Goal: Find specific page/section: Find specific page/section

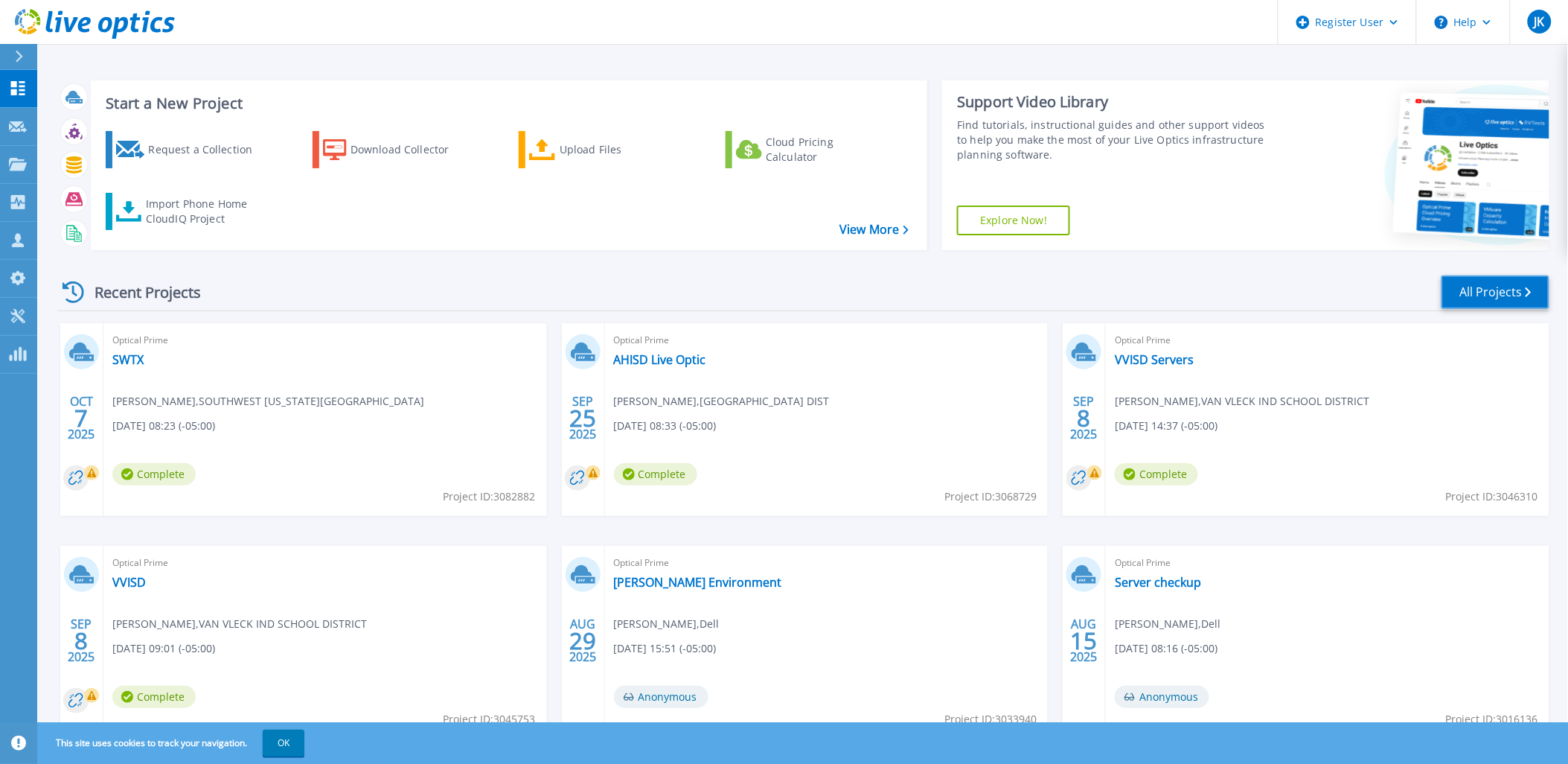
click at [1479, 301] on link "All Projects" at bounding box center [1496, 292] width 108 height 34
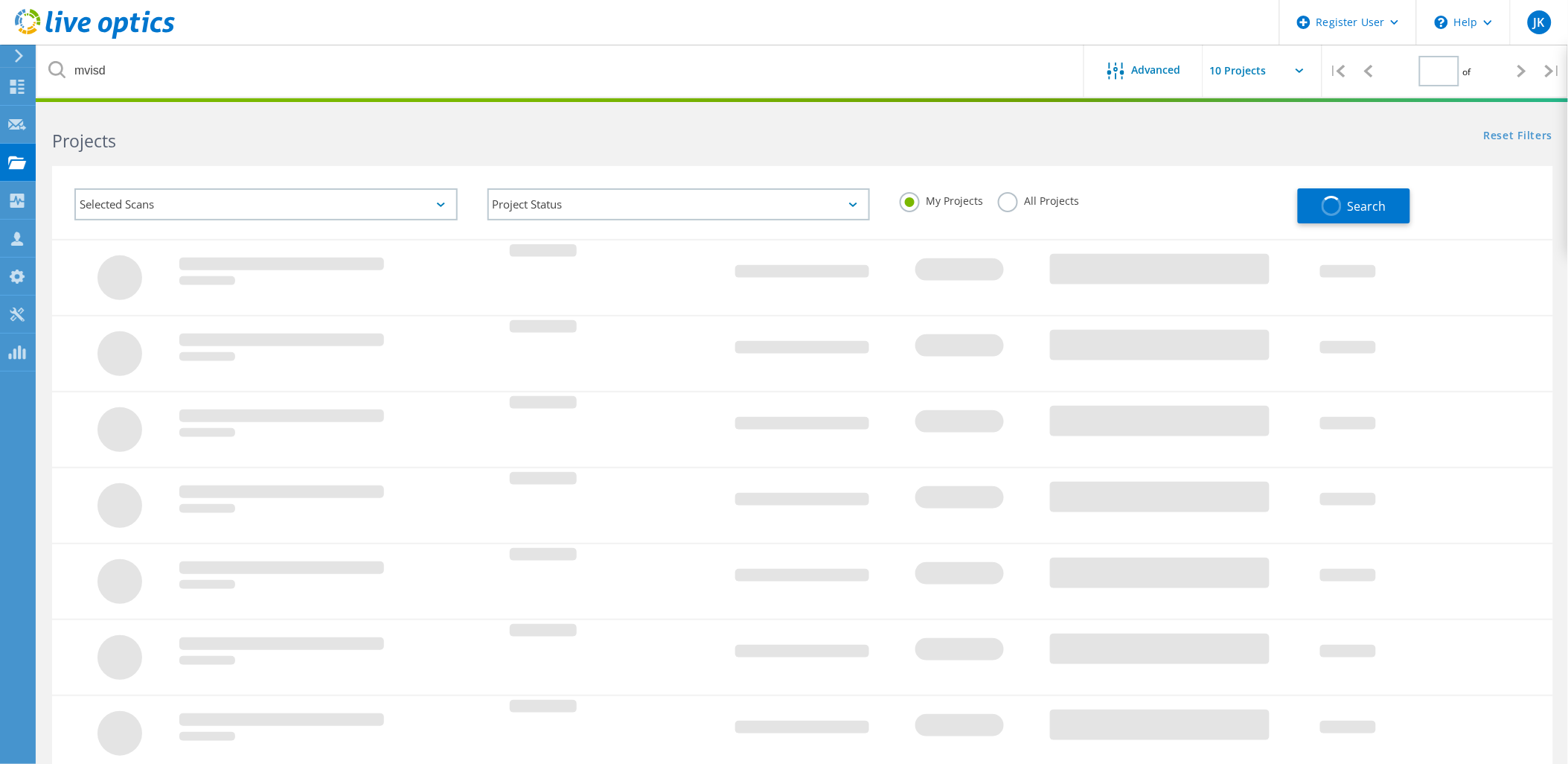
type input "1"
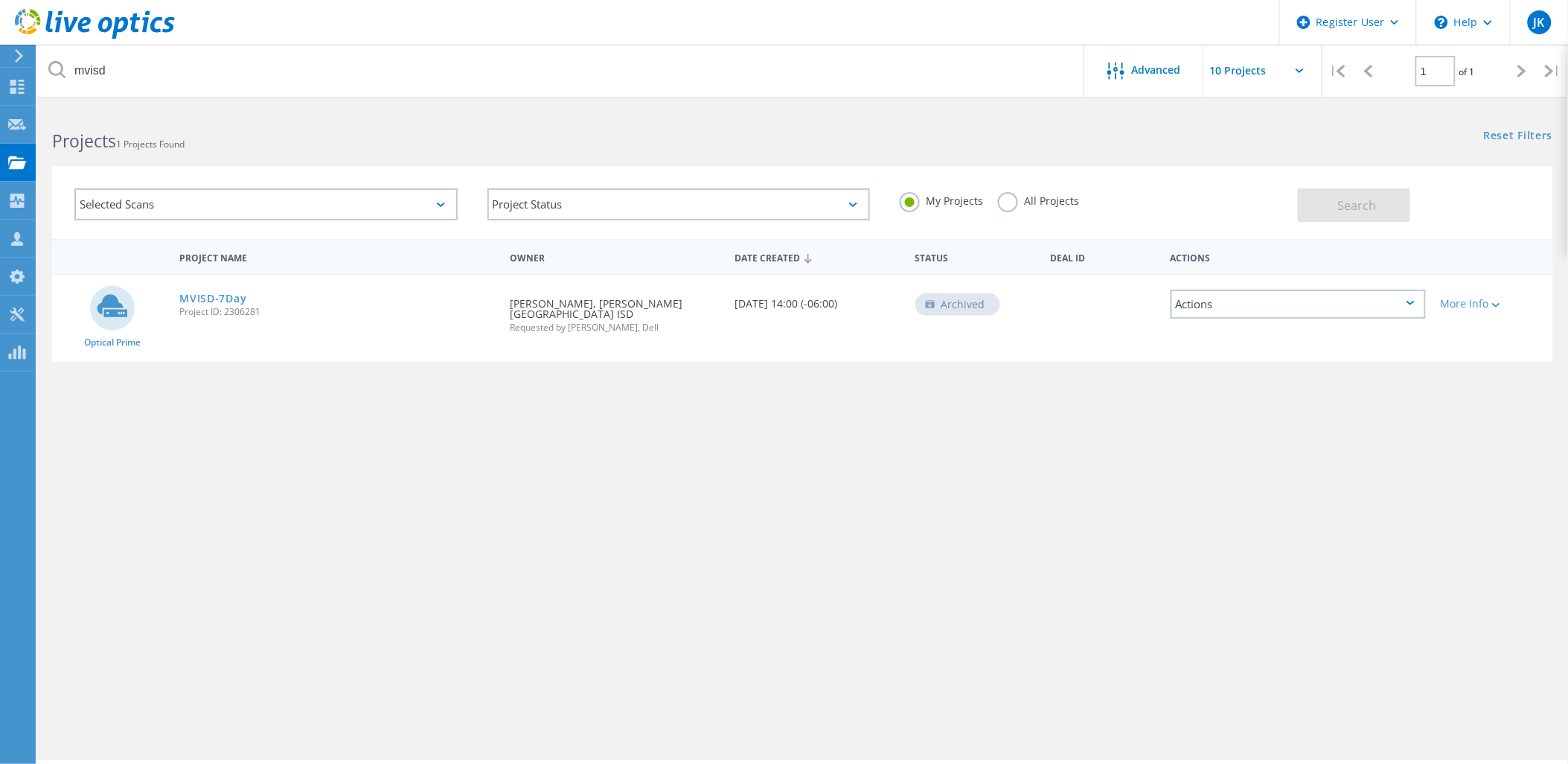
click at [1035, 203] on label "All Projects" at bounding box center [1038, 198] width 81 height 14
click at [0, 0] on input "All Projects" at bounding box center [0, 0] width 0 height 0
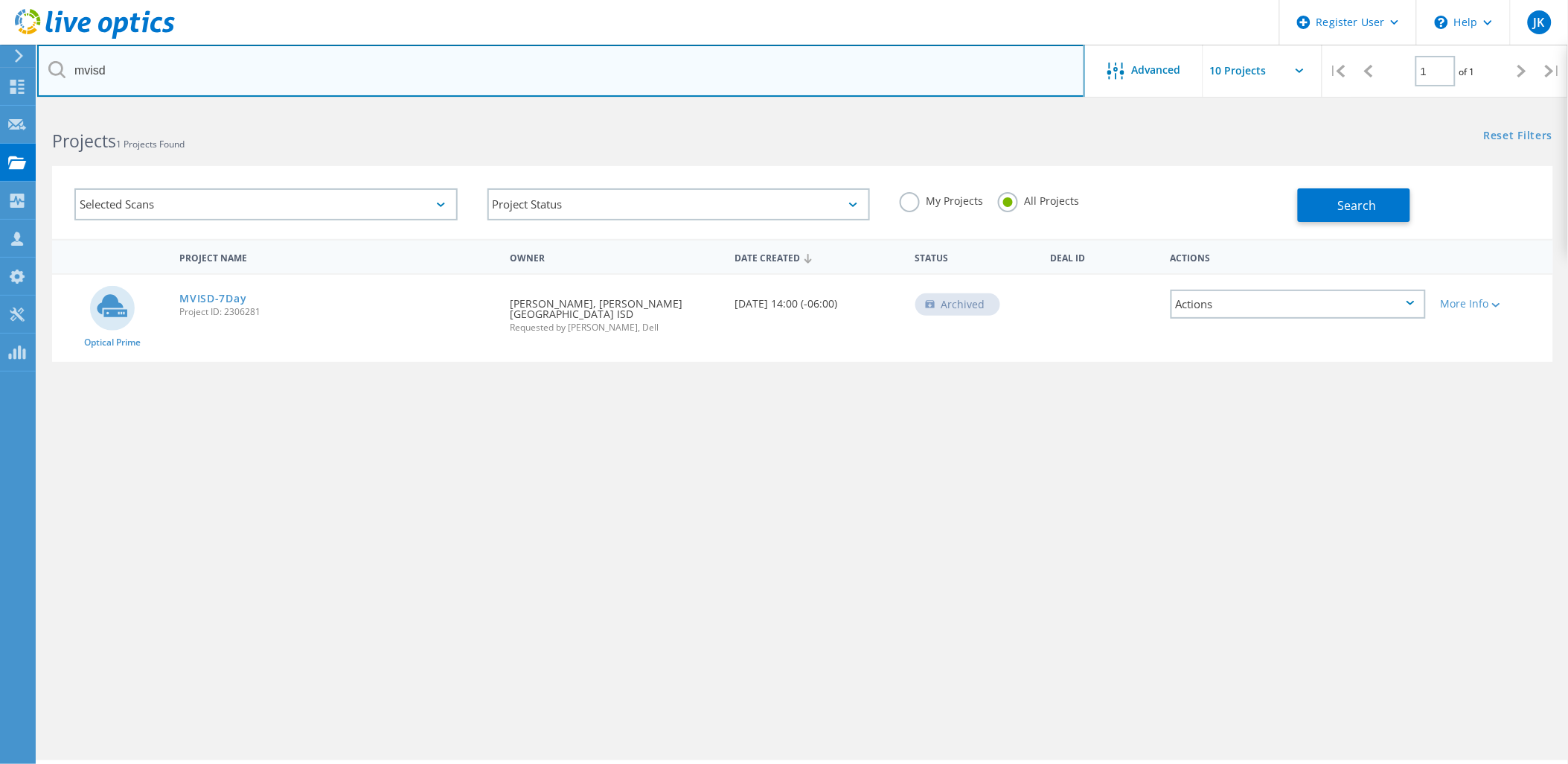
click at [385, 77] on input "mvisd" at bounding box center [561, 70] width 1048 height 52
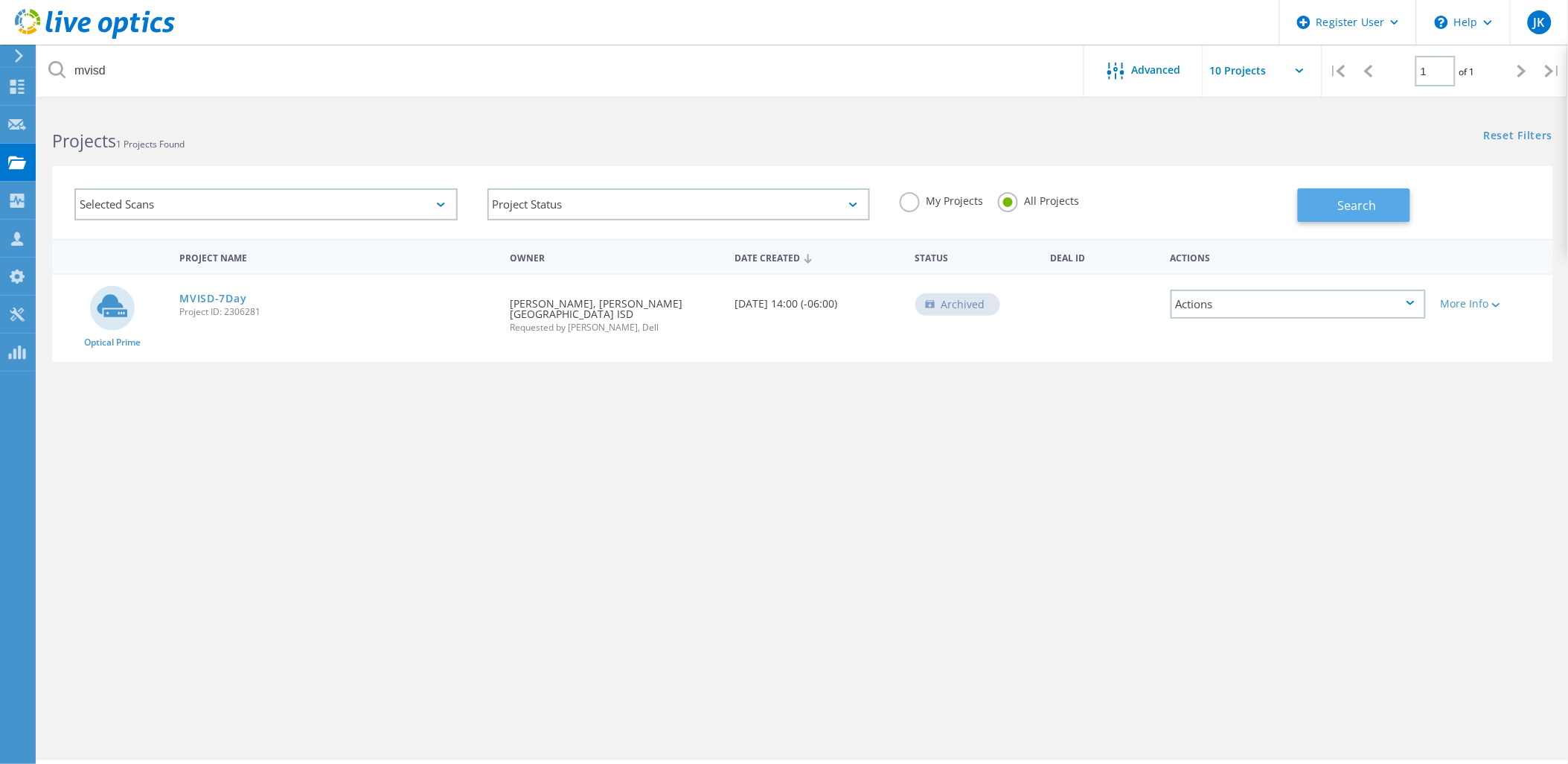
click at [1390, 198] on button "Search" at bounding box center [1354, 205] width 112 height 34
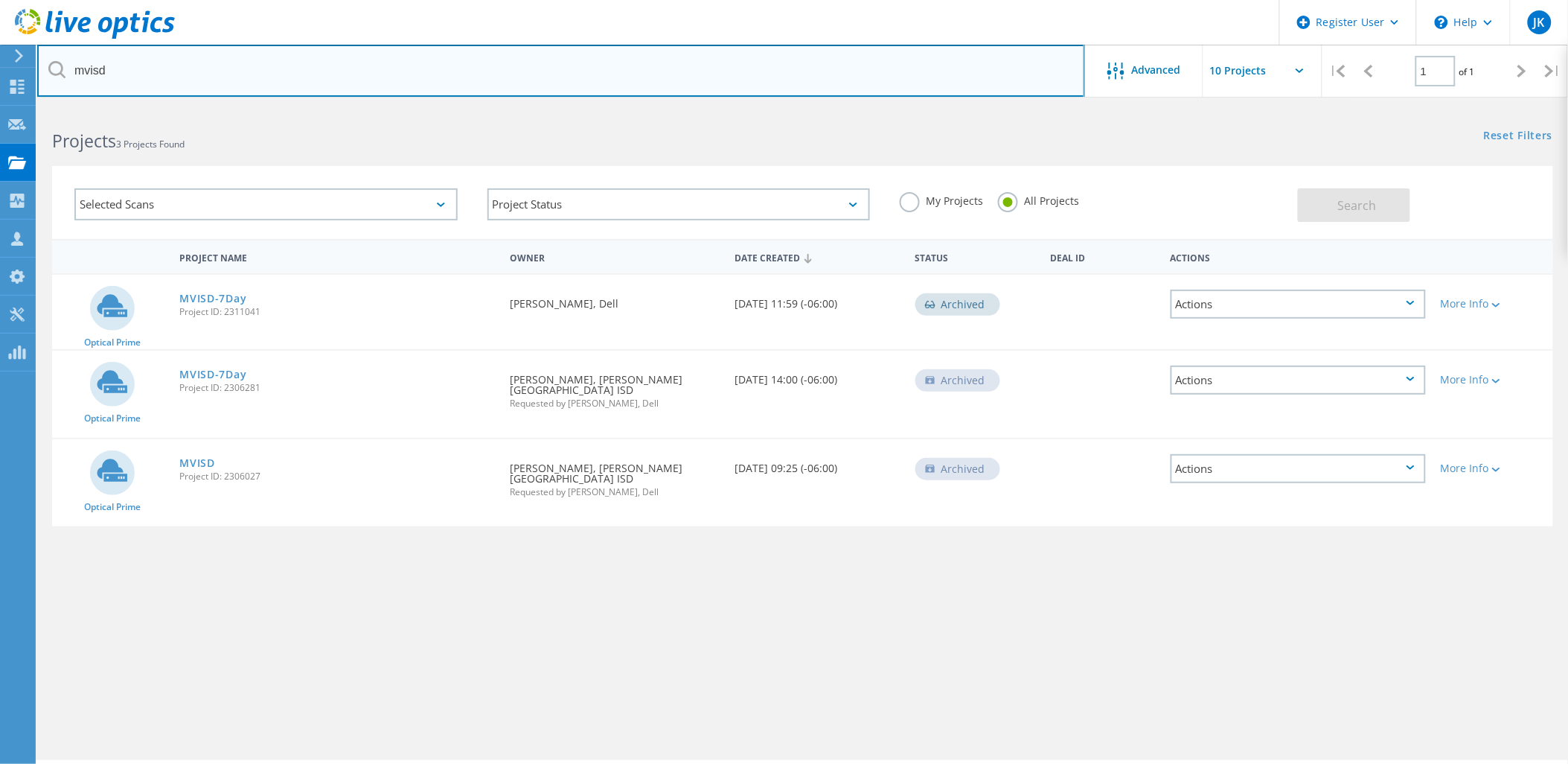
click at [434, 70] on input "mvisd" at bounding box center [561, 70] width 1048 height 52
type input "medina valley"
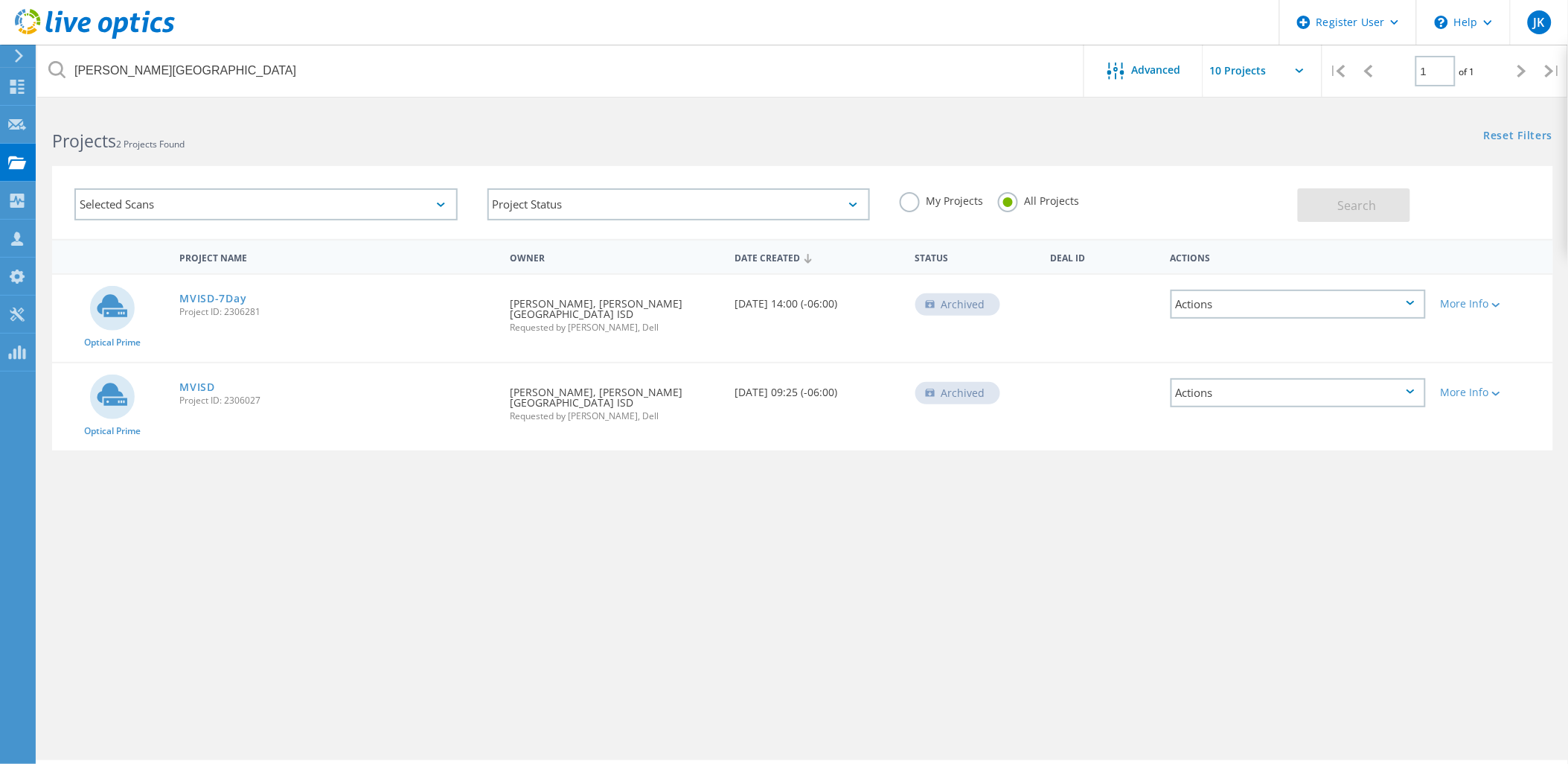
click at [473, 167] on div "Selected Scans Project Status In Progress Complete Published Anonymous Archived…" at bounding box center [802, 203] width 1501 height 73
drag, startPoint x: 739, startPoint y: 135, endPoint x: 705, endPoint y: 1, distance: 138.2
click at [739, 135] on h2 "Projects 2 Projects Found" at bounding box center [419, 141] width 736 height 25
